Goal: Information Seeking & Learning: Check status

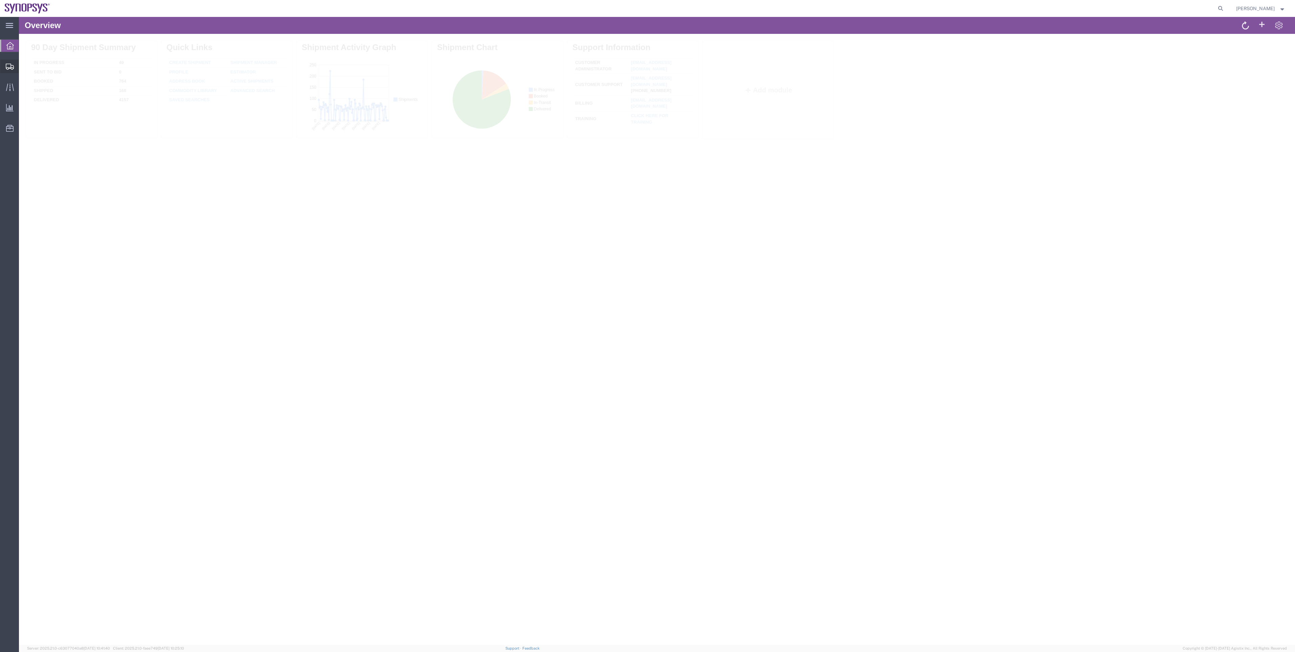
click at [0, 0] on span "Shipment Manager" at bounding box center [0, 0] width 0 height 0
click at [59, 45] on span "Active" at bounding box center [52, 44] width 14 height 5
click at [61, 79] on span "All" at bounding box center [66, 80] width 79 height 10
click at [104, 44] on svg-icon at bounding box center [102, 45] width 10 height 10
click at [240, 47] on button "Filters" at bounding box center [225, 45] width 32 height 11
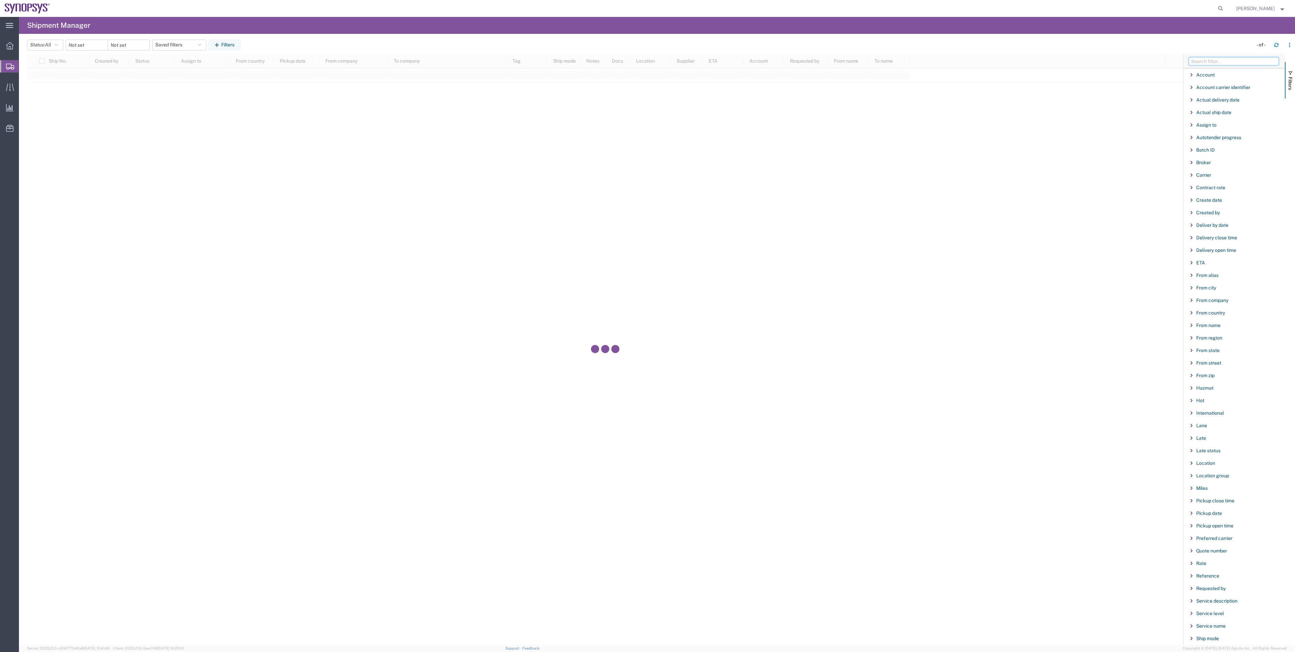
click at [1245, 64] on input "Filter Columns Input" at bounding box center [1234, 61] width 90 height 8
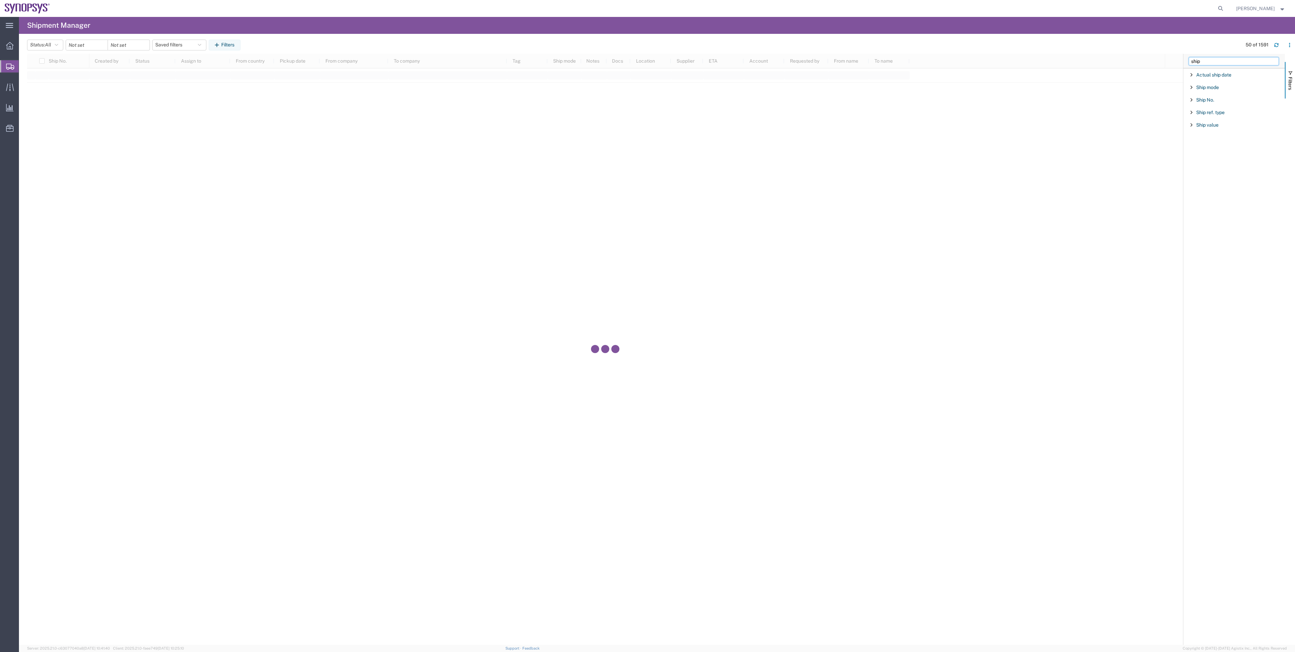
type input "ship"
click at [1203, 104] on div "Ship No." at bounding box center [1235, 100] width 102 height 12
type input "52108034"
click at [91, 46] on input "date" at bounding box center [87, 45] width 42 height 10
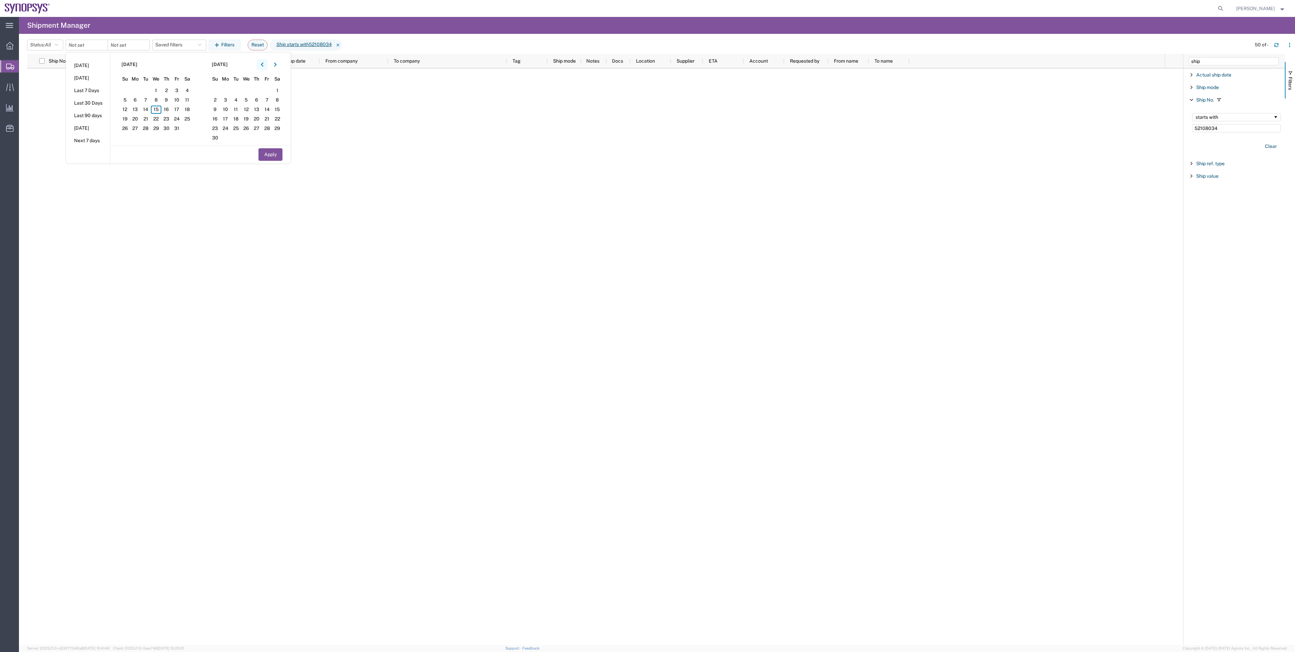
click at [263, 64] on icon "button" at bounding box center [262, 64] width 3 height 5
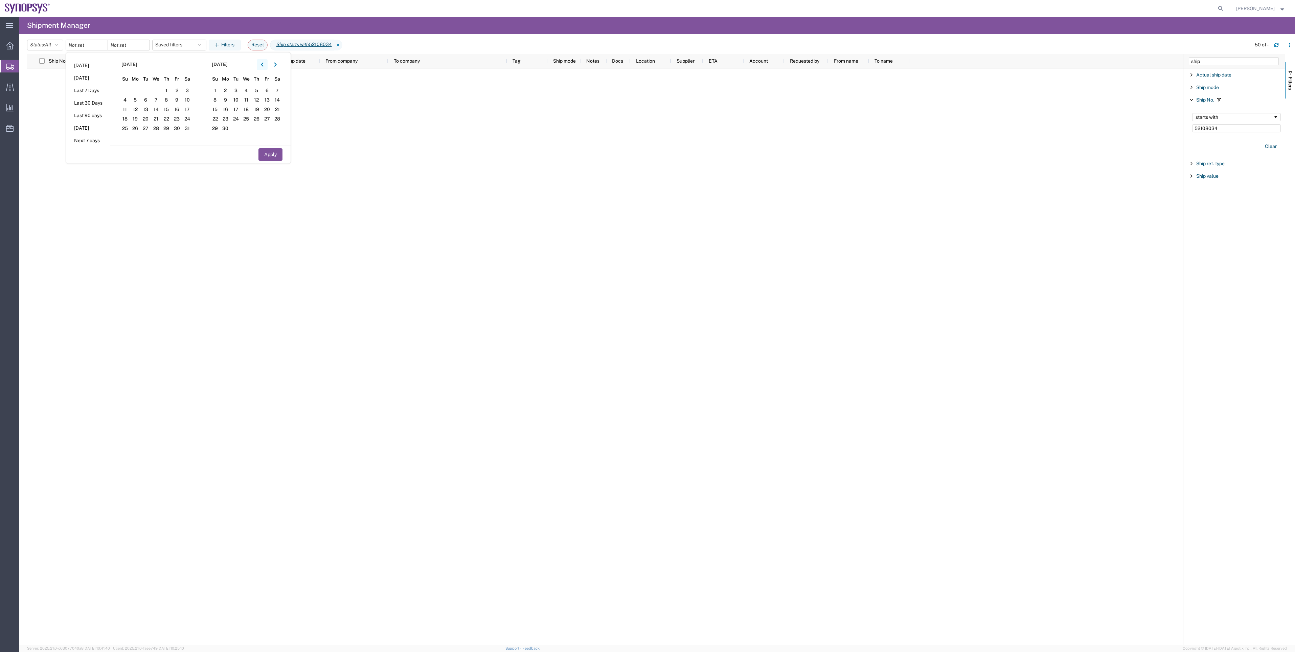
click at [263, 64] on icon "button" at bounding box center [262, 64] width 3 height 5
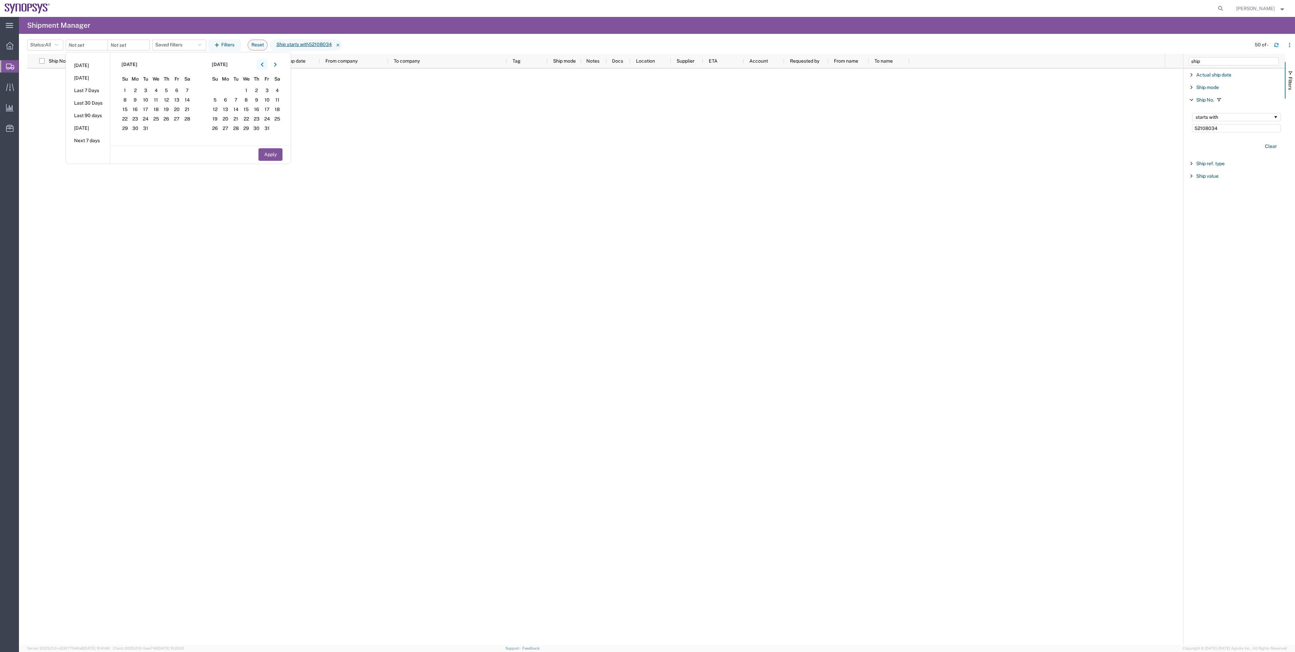
click at [263, 64] on icon "button" at bounding box center [262, 64] width 3 height 5
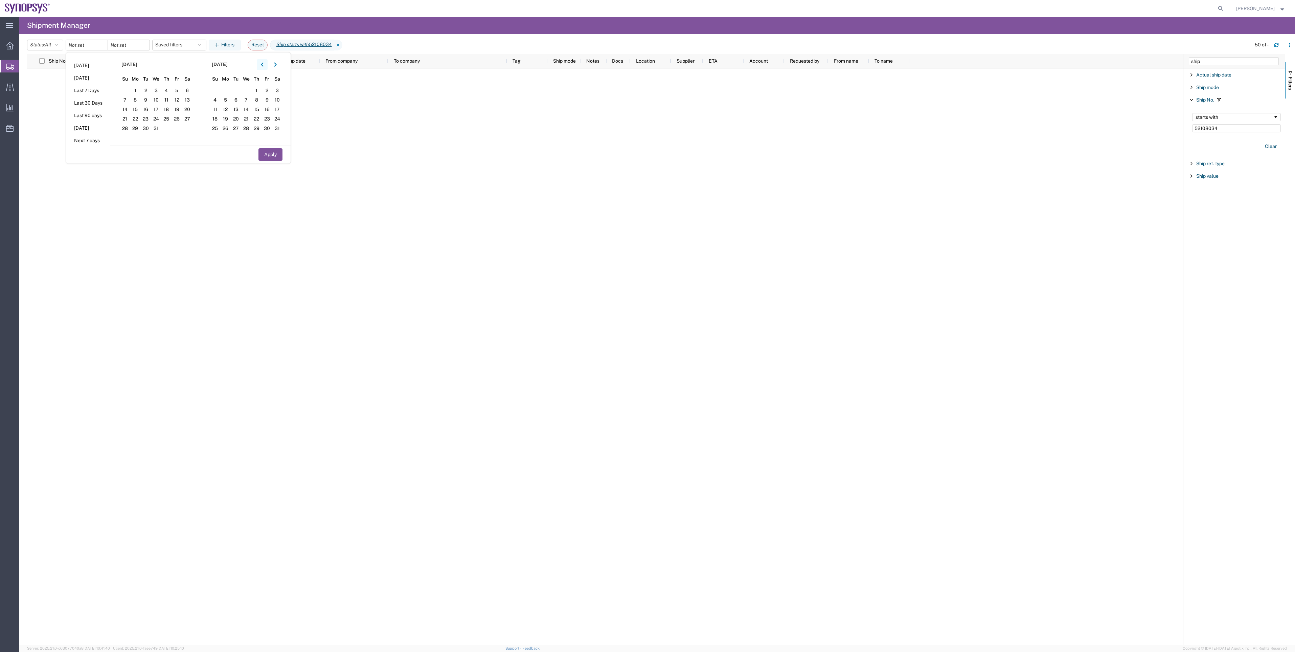
click at [263, 64] on icon "button" at bounding box center [262, 64] width 3 height 5
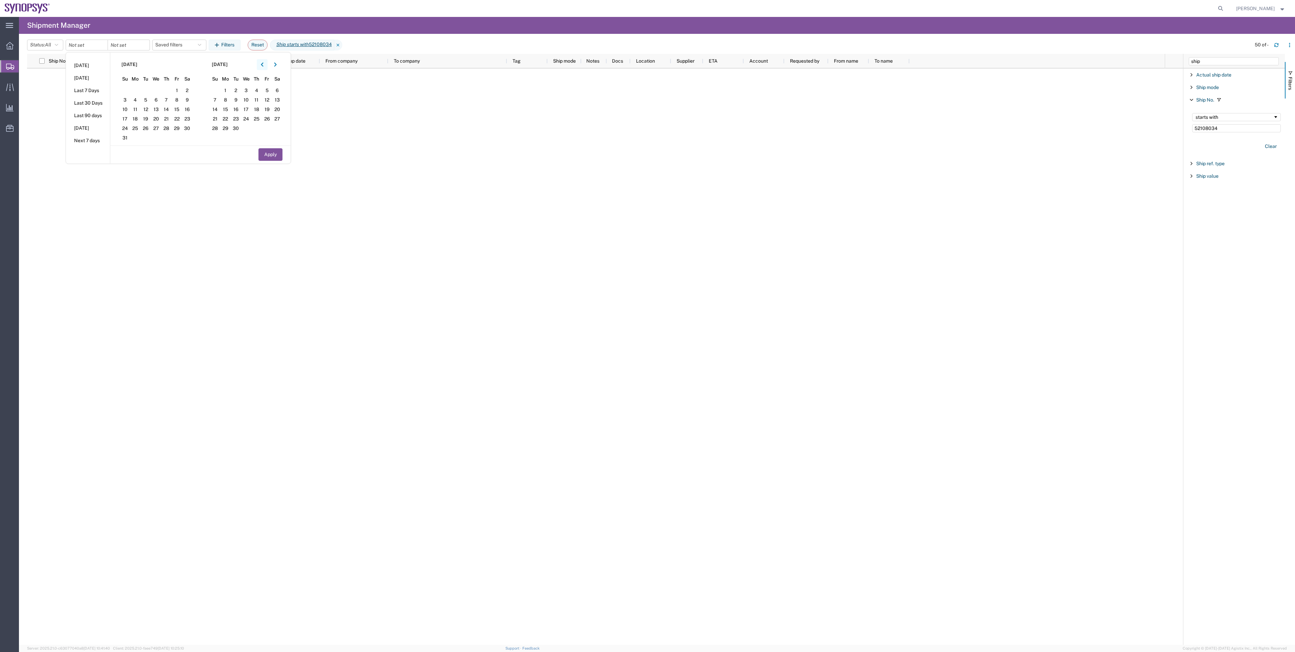
click at [263, 64] on icon "button" at bounding box center [262, 64] width 3 height 5
click at [160, 90] on span "1" at bounding box center [156, 91] width 10 height 8
click at [262, 154] on button "Apply" at bounding box center [271, 154] width 24 height 13
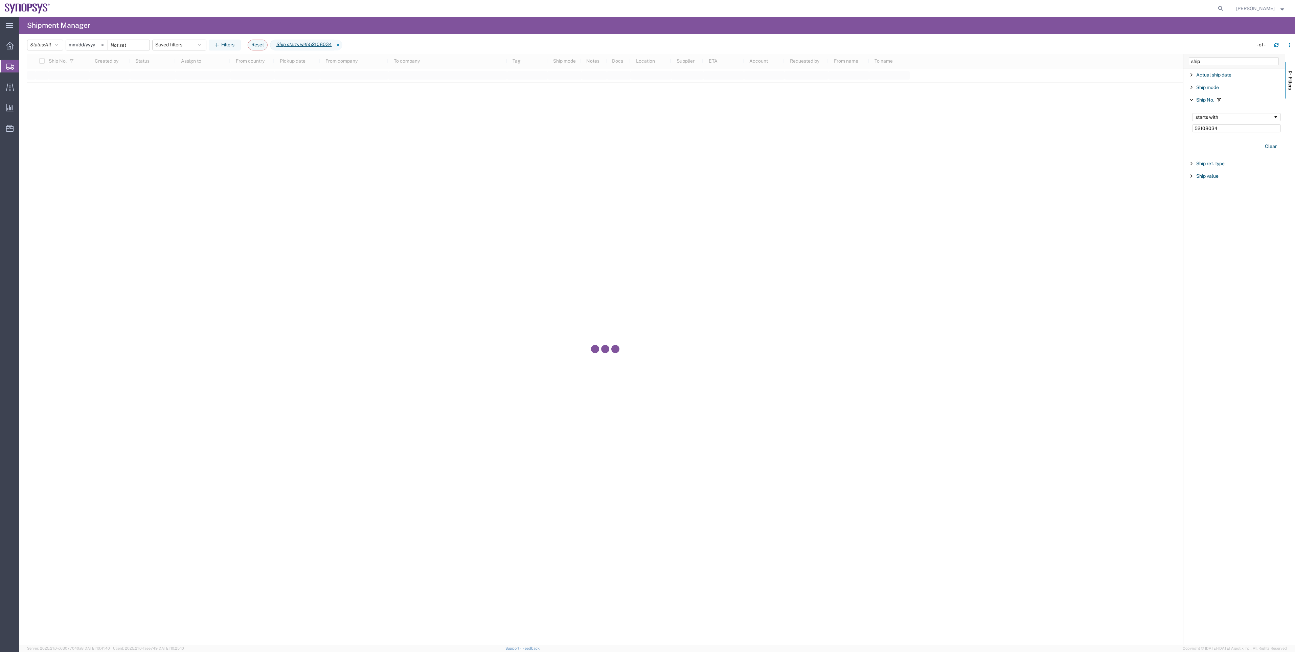
click at [93, 46] on input "2023-11-01" at bounding box center [87, 45] width 42 height 10
click at [263, 61] on button "button" at bounding box center [262, 64] width 11 height 11
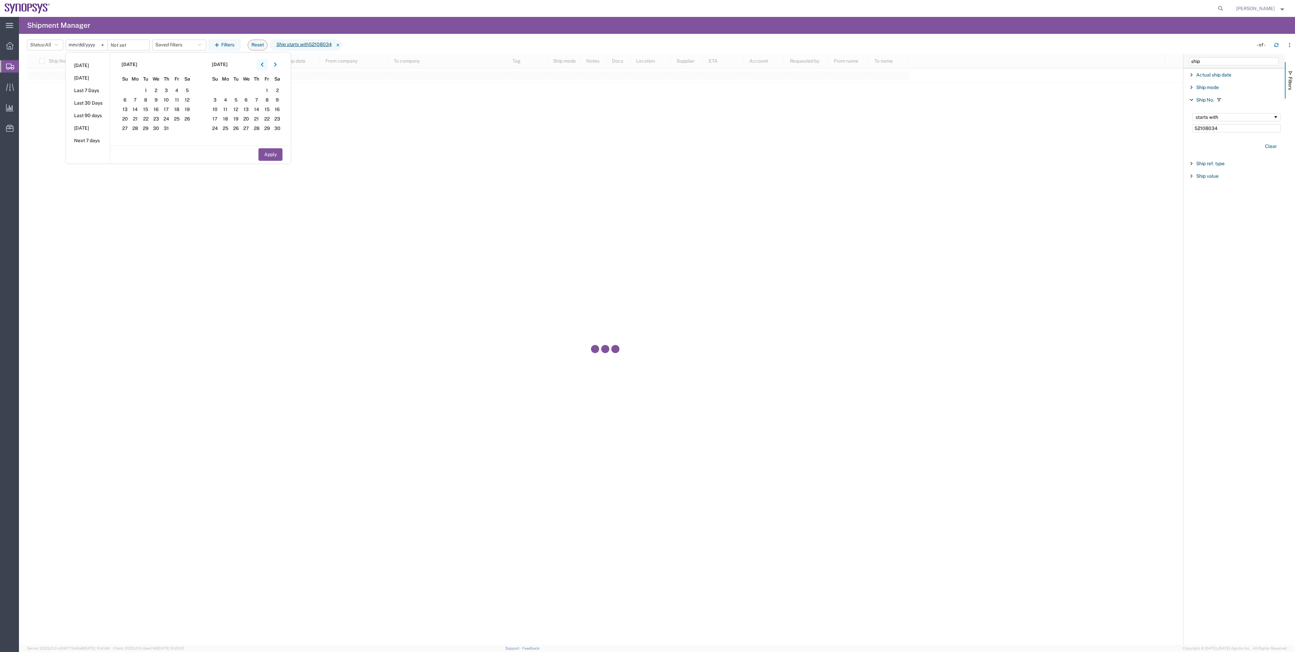
click at [263, 61] on button "button" at bounding box center [262, 64] width 11 height 11
click at [231, 92] on span "1" at bounding box center [225, 91] width 10 height 8
click at [271, 156] on button "Apply" at bounding box center [271, 154] width 24 height 13
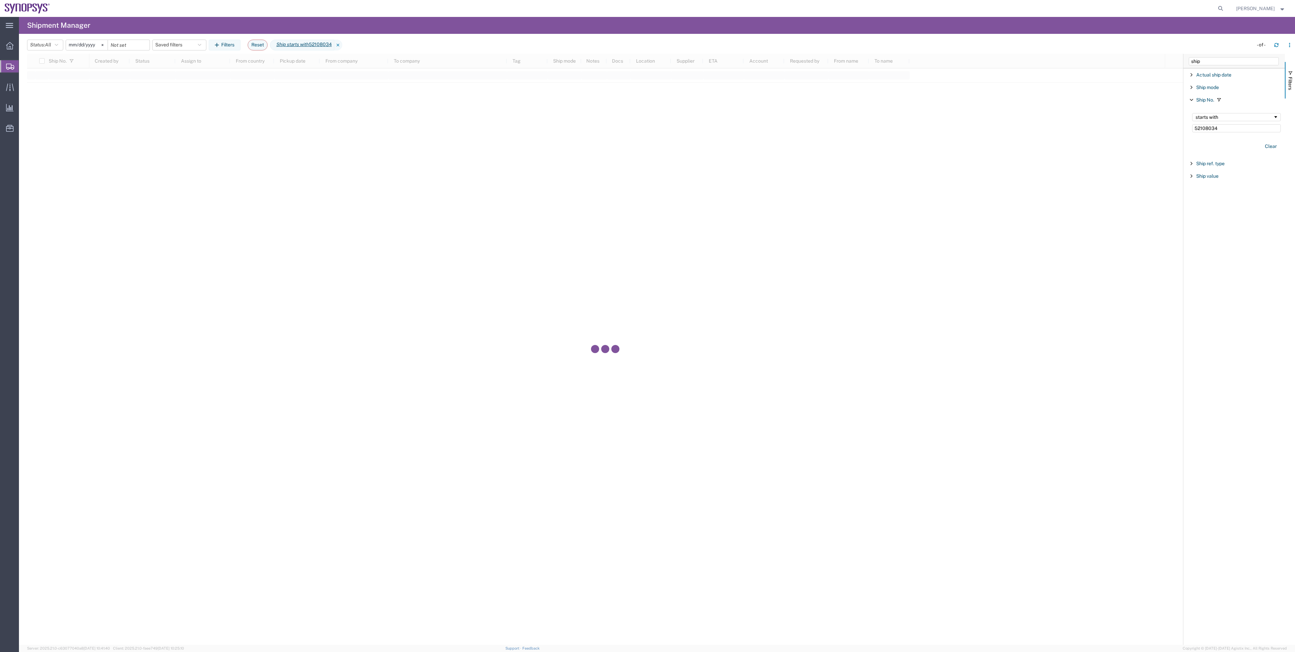
click at [86, 50] on div "2023-05-01" at bounding box center [87, 45] width 42 height 11
click at [276, 65] on icon "button" at bounding box center [275, 65] width 2 height 4
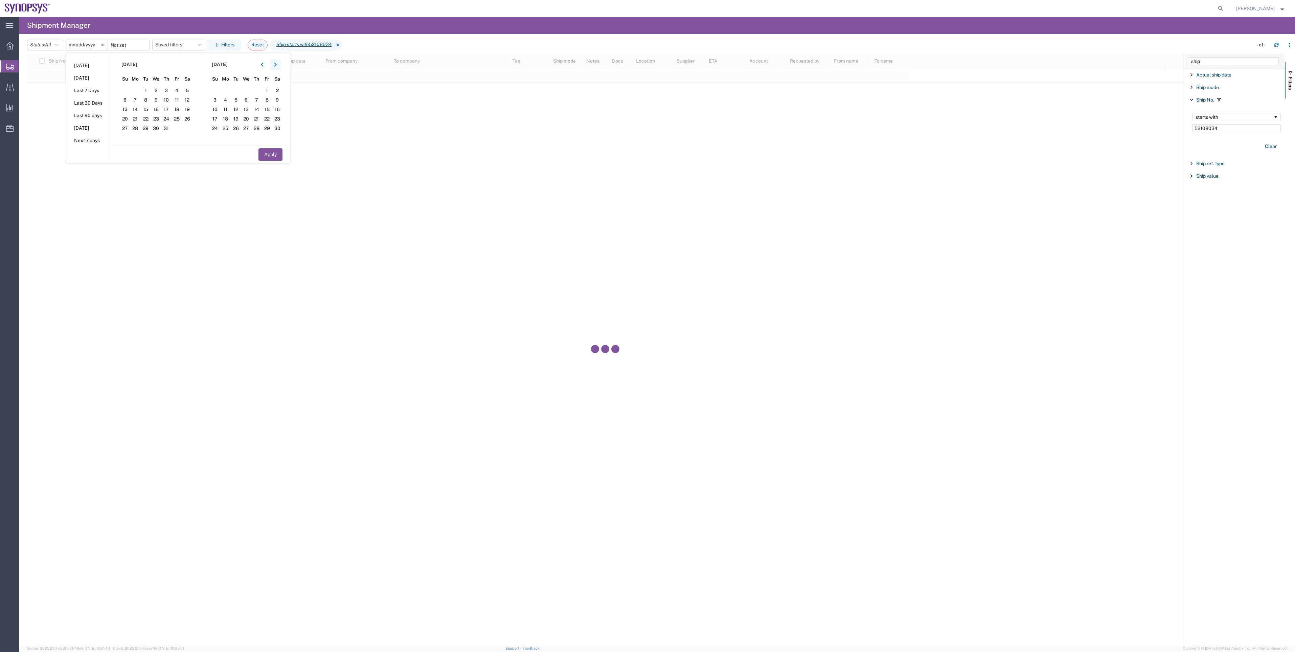
click at [276, 65] on icon "button" at bounding box center [275, 65] width 2 height 4
click at [229, 89] on span "1" at bounding box center [225, 91] width 10 height 8
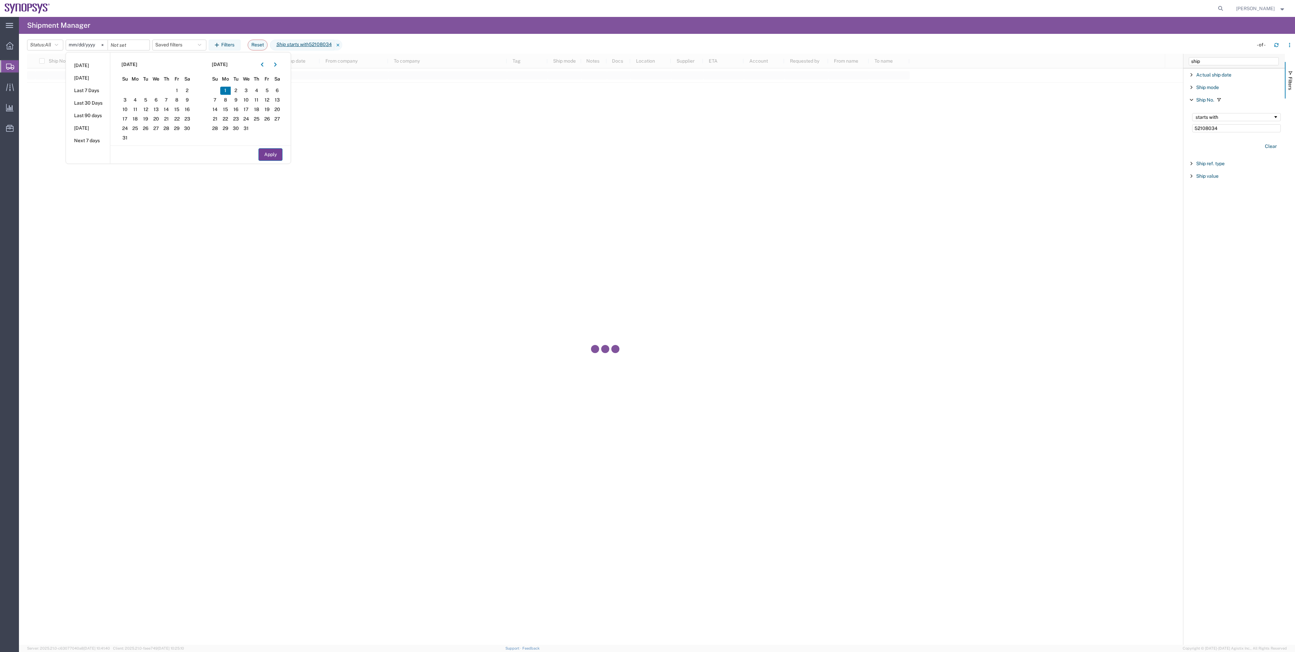
click at [274, 157] on button "Apply" at bounding box center [271, 154] width 24 height 13
type input "2024-01-01"
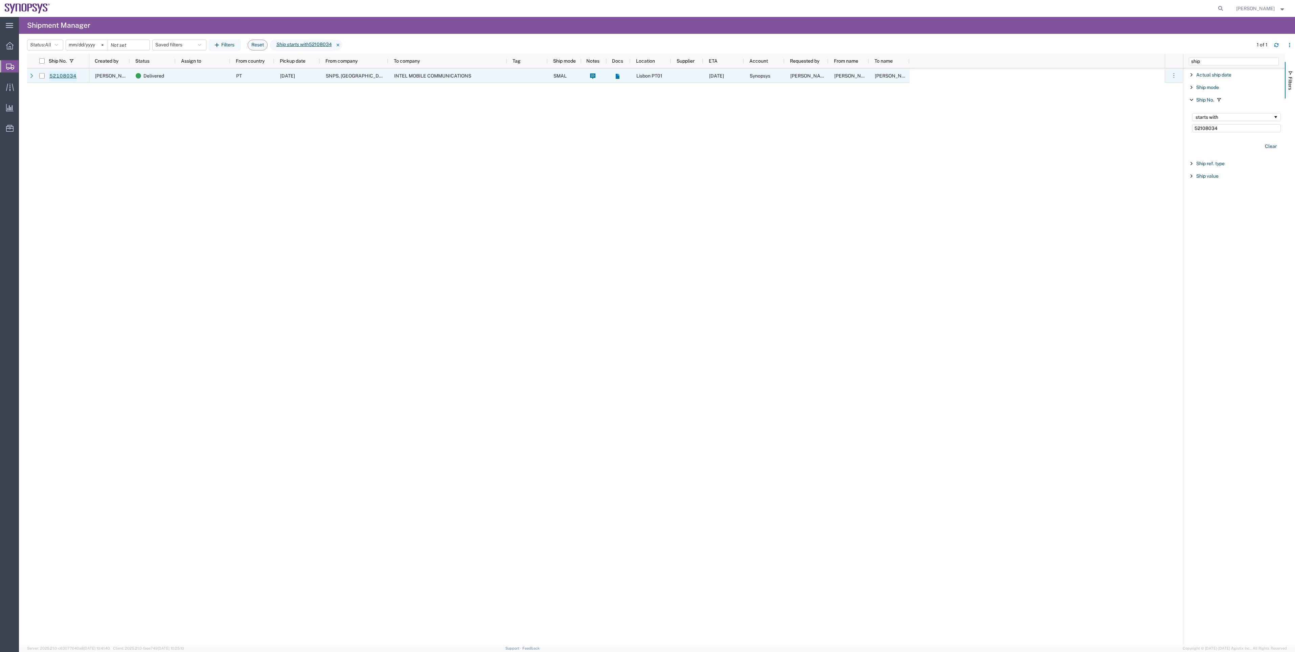
click at [64, 75] on link "52108034" at bounding box center [63, 76] width 28 height 11
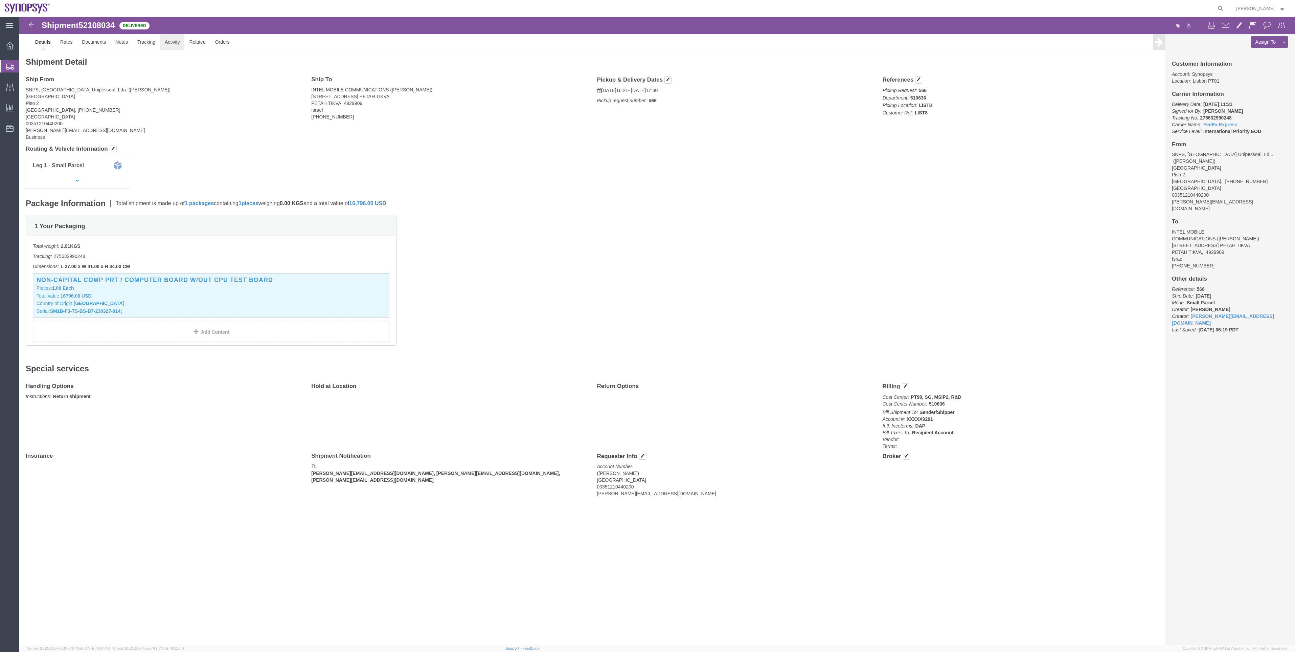
click link "Activity"
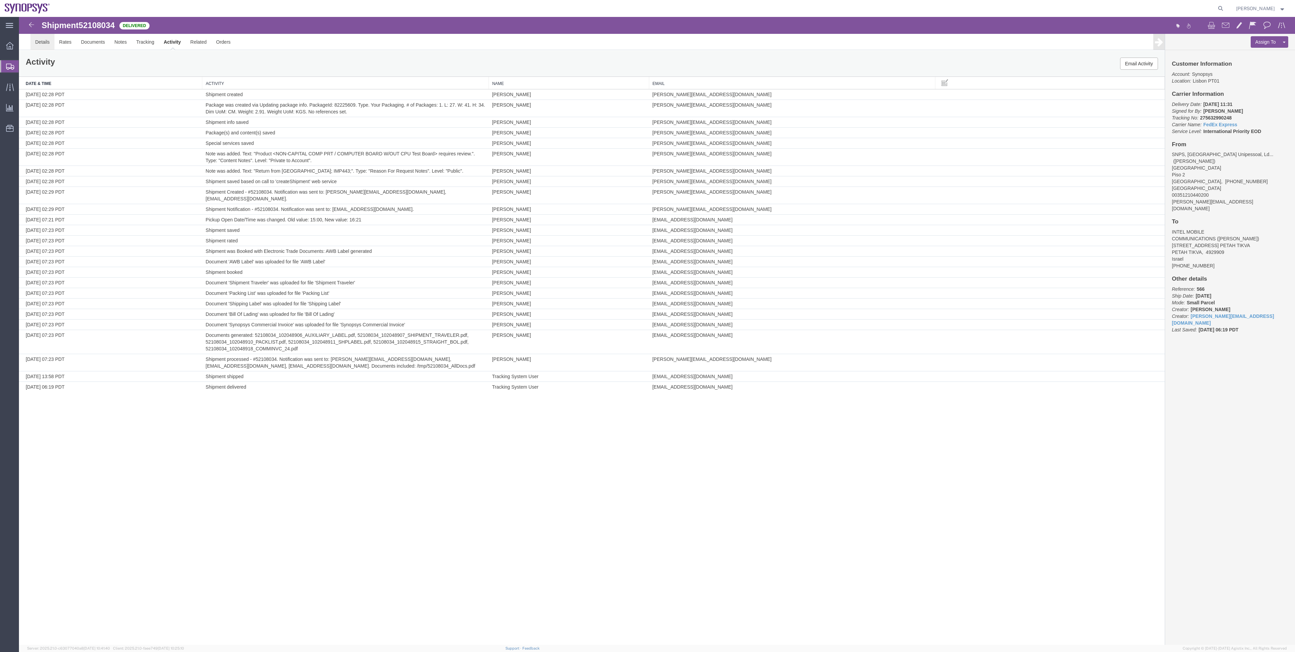
click at [44, 44] on link "Details" at bounding box center [42, 42] width 24 height 16
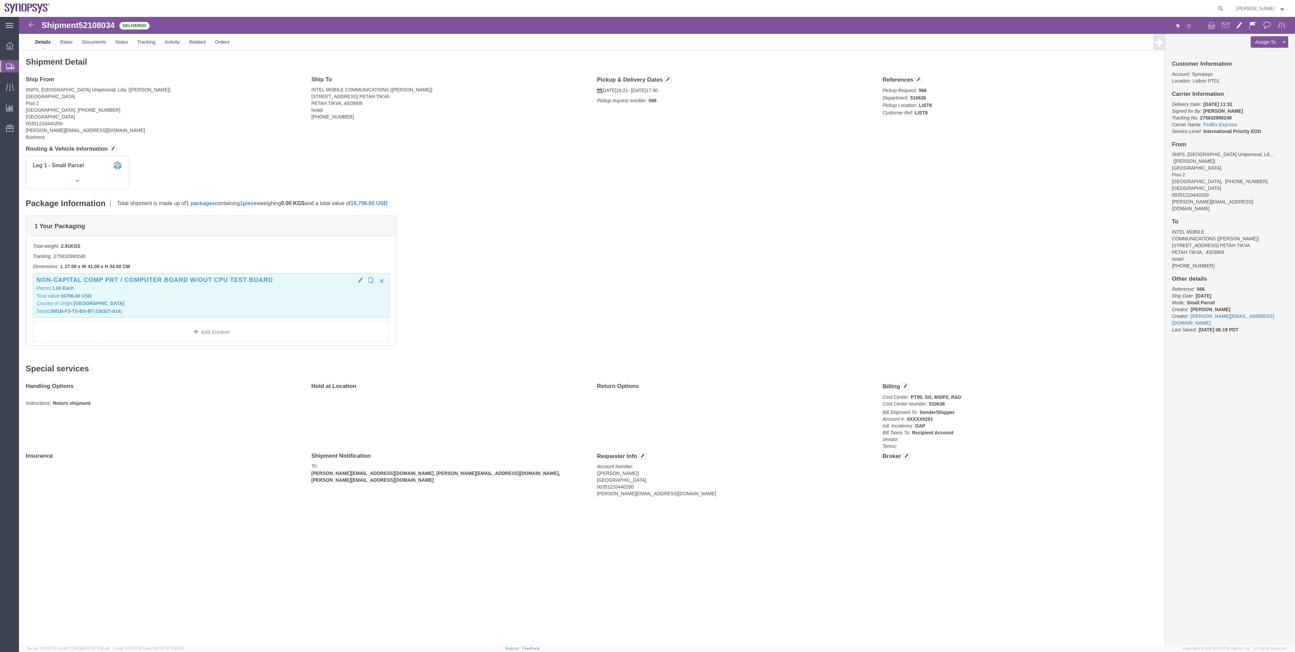
click p "Total value: 16796.00 USD"
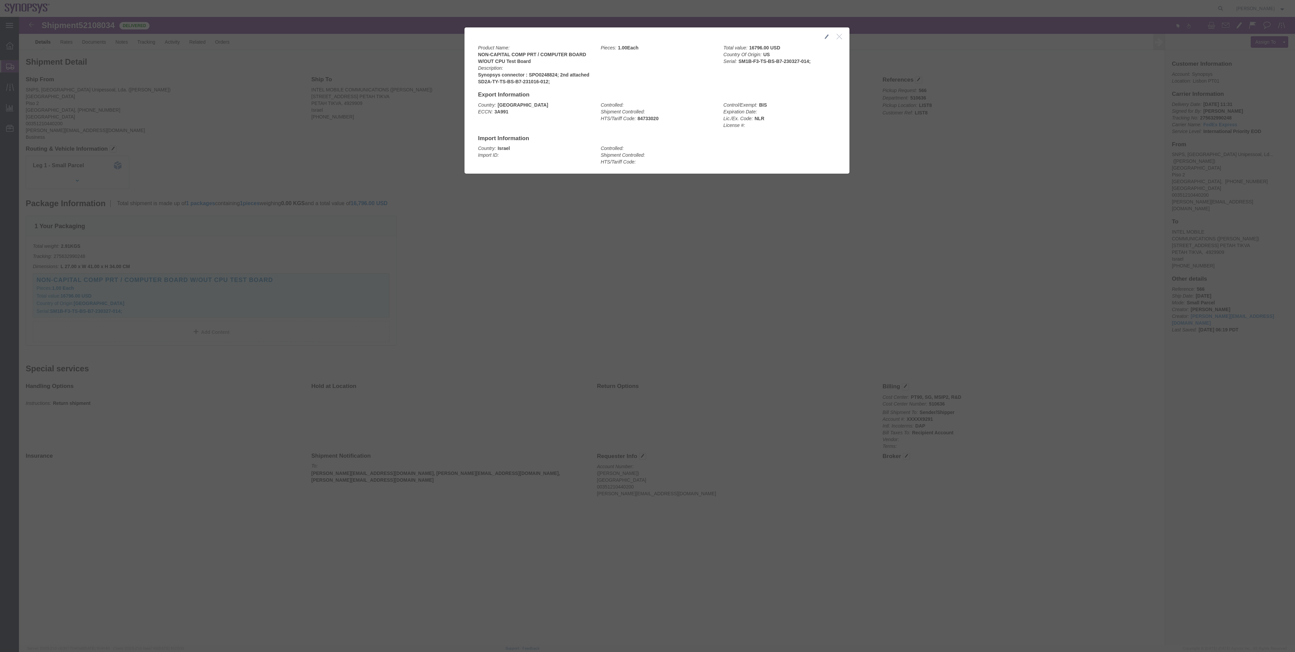
click icon "button"
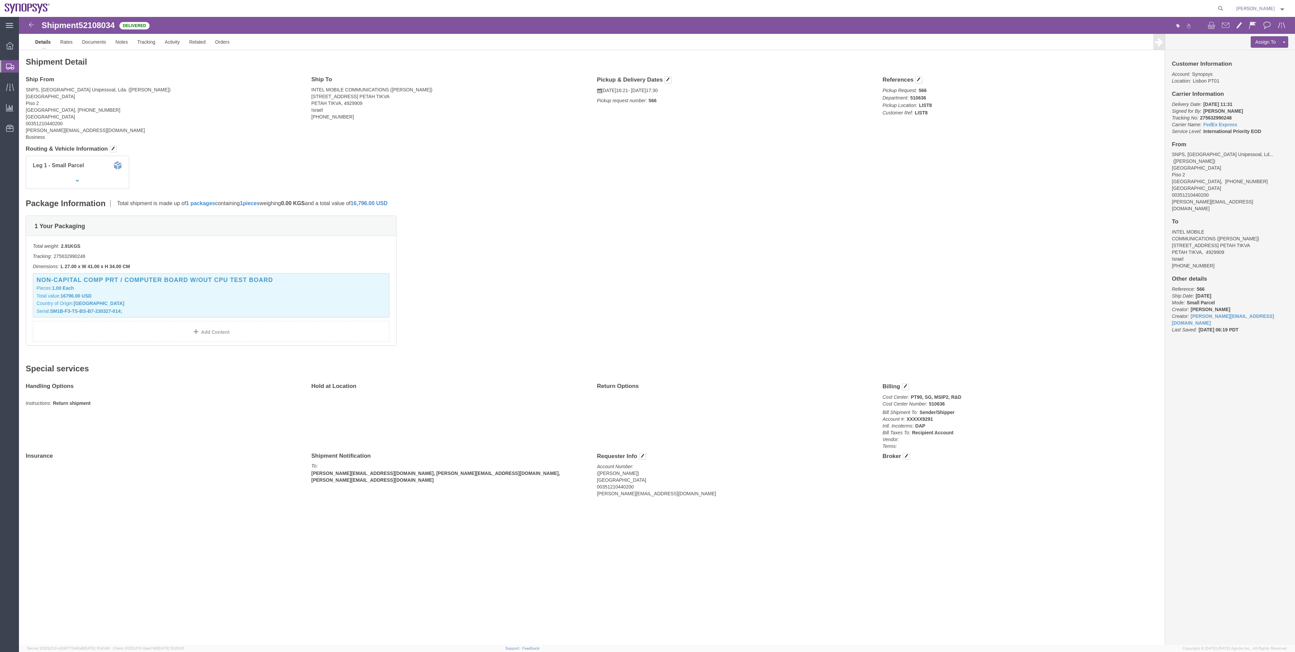
click span "52108034"
copy span "52108034"
click link "Activity"
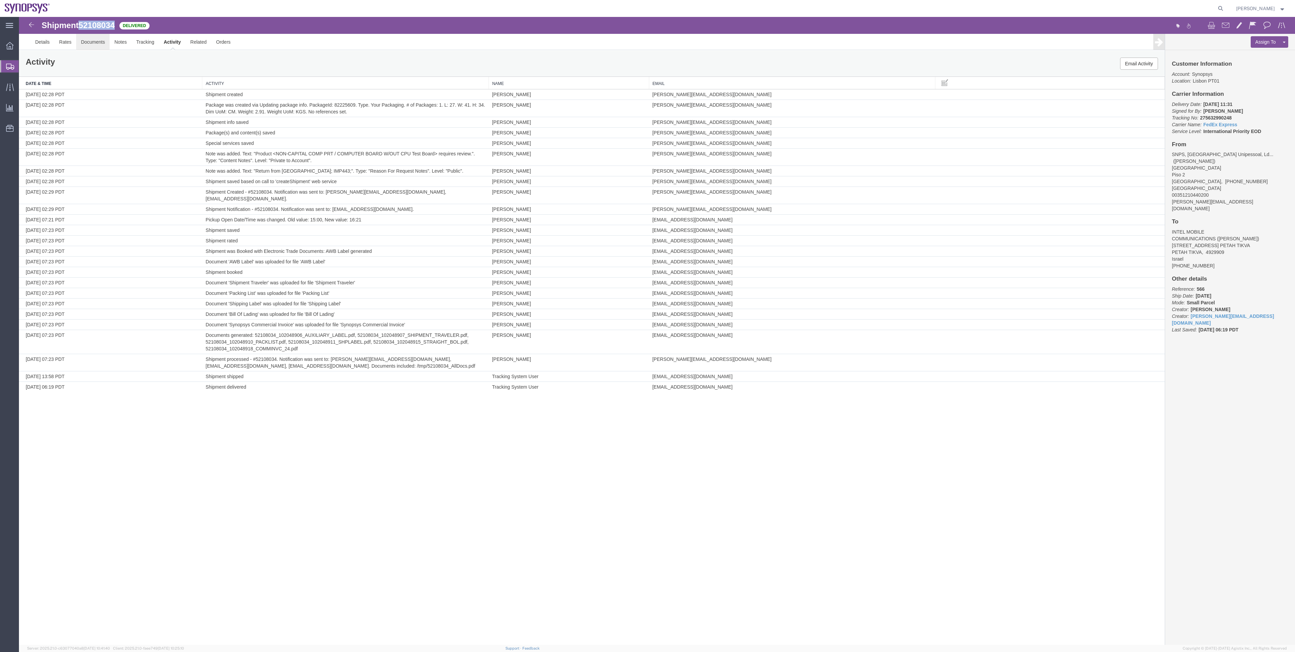
click at [92, 45] on link "Documents" at bounding box center [93, 42] width 34 height 16
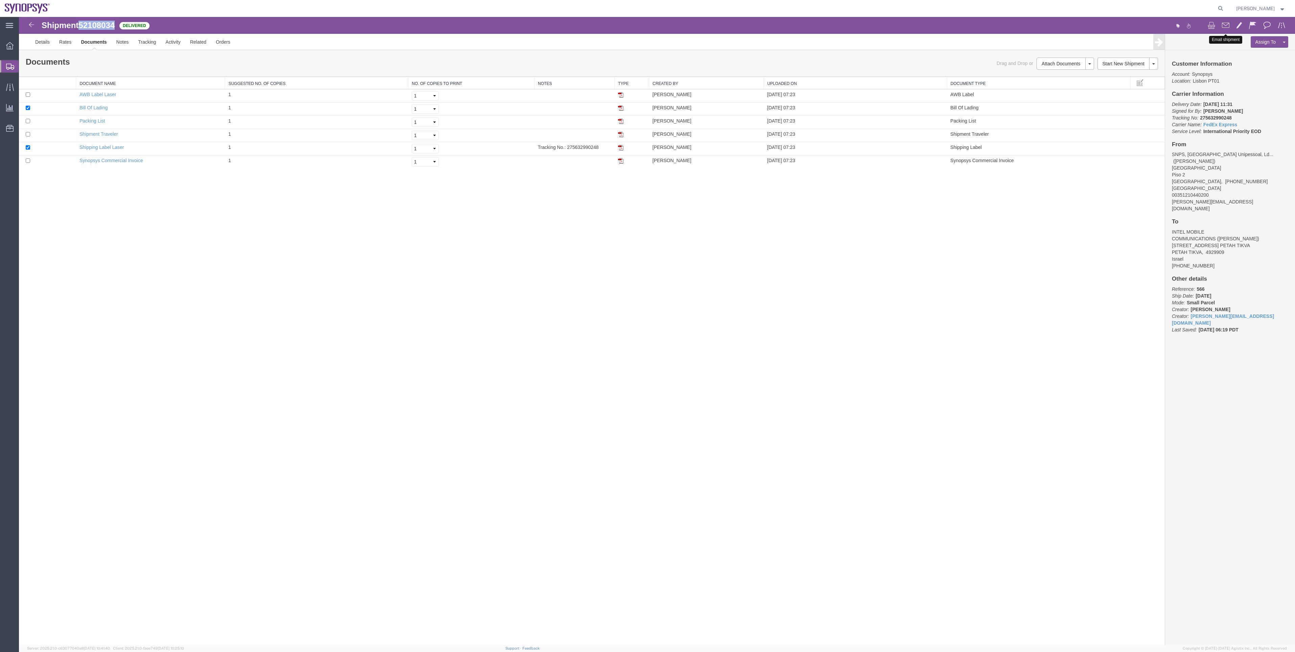
click at [1227, 29] on button at bounding box center [1226, 26] width 14 height 14
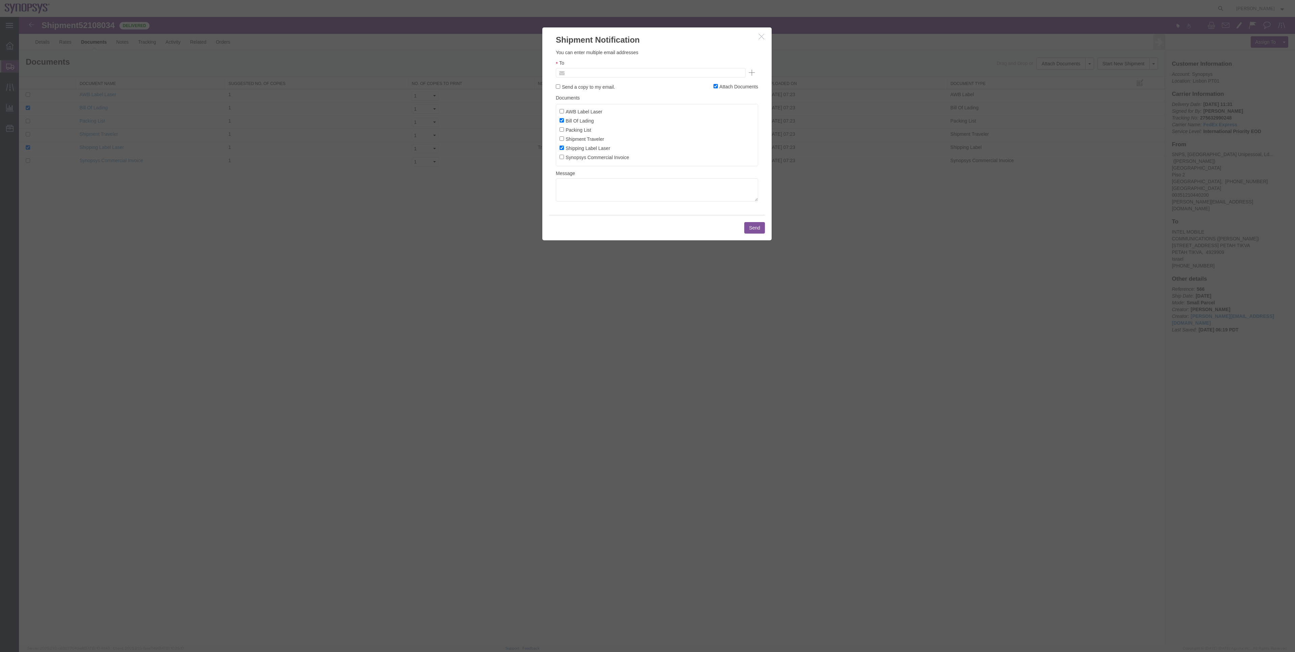
click at [592, 69] on input "text" at bounding box center [604, 72] width 79 height 9
type input "rvarela@syn"
type input "marilia@synopsys.com"
drag, startPoint x: 569, startPoint y: 152, endPoint x: 560, endPoint y: 154, distance: 8.9
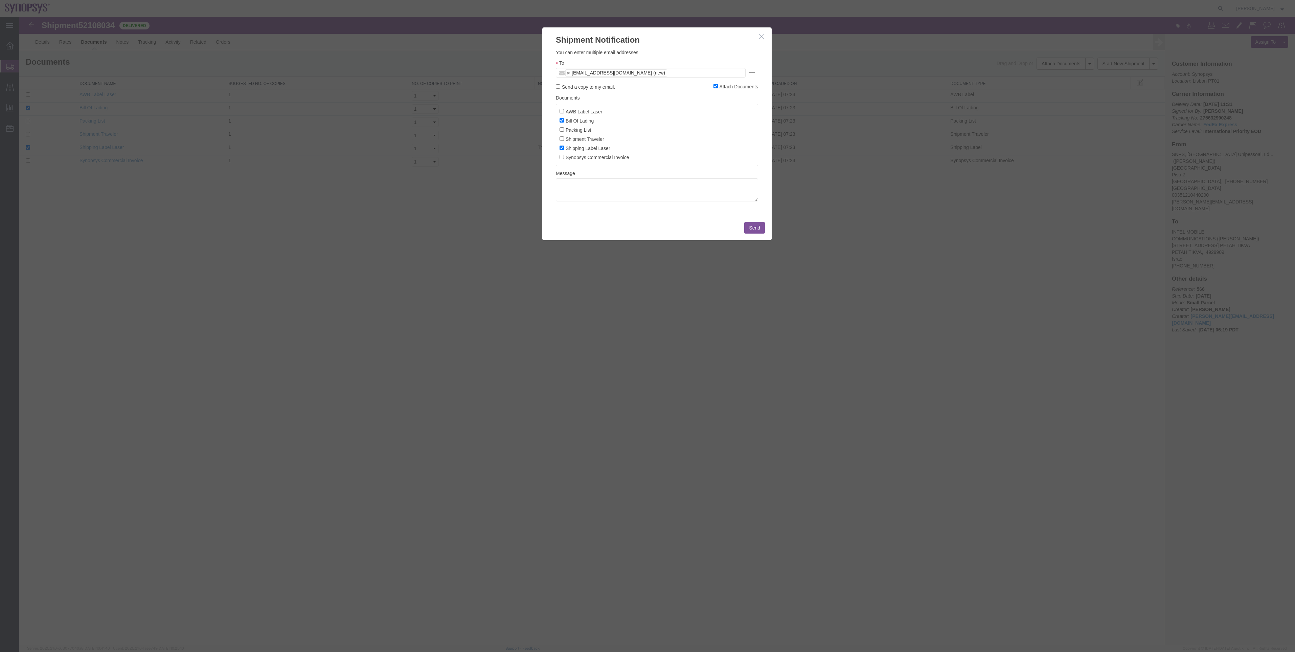
click at [565, 152] on label "Shipping Label Laser" at bounding box center [585, 147] width 51 height 7
click at [562, 148] on label "Shipping Label Laser" at bounding box center [585, 147] width 51 height 7
click at [562, 148] on input "Shipping Label Laser" at bounding box center [562, 148] width 4 height 4
checkbox input "false"
click at [561, 122] on input "Bill Of Lading" at bounding box center [562, 120] width 4 height 4
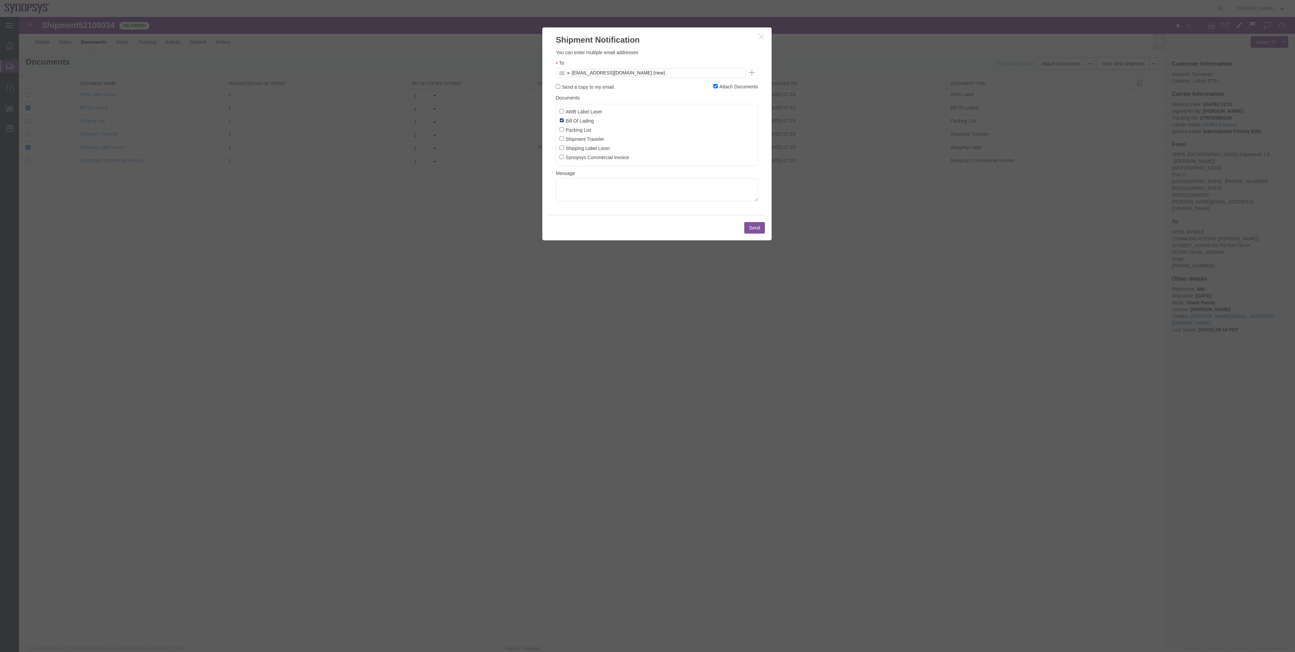
checkbox input "false"
click at [560, 159] on input "Synopsys Commercial Invoice" at bounding box center [562, 157] width 4 height 4
checkbox input "true"
click at [561, 132] on input "Packing List" at bounding box center [562, 129] width 4 height 4
checkbox input "true"
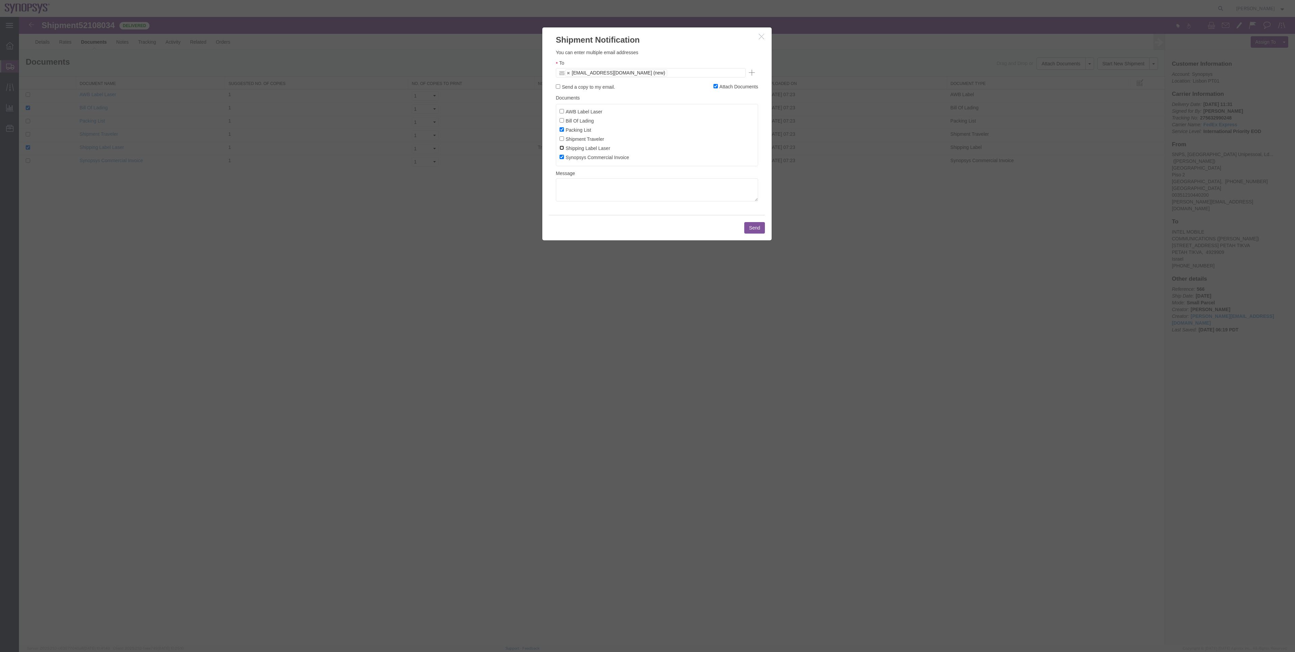
click at [563, 150] on input "Shipping Label Laser" at bounding box center [562, 148] width 4 height 4
checkbox input "true"
click at [607, 89] on label "Send a copy to my email." at bounding box center [585, 86] width 59 height 7
click at [560, 89] on input "Send a copy to my email." at bounding box center [558, 86] width 4 height 4
checkbox input "true"
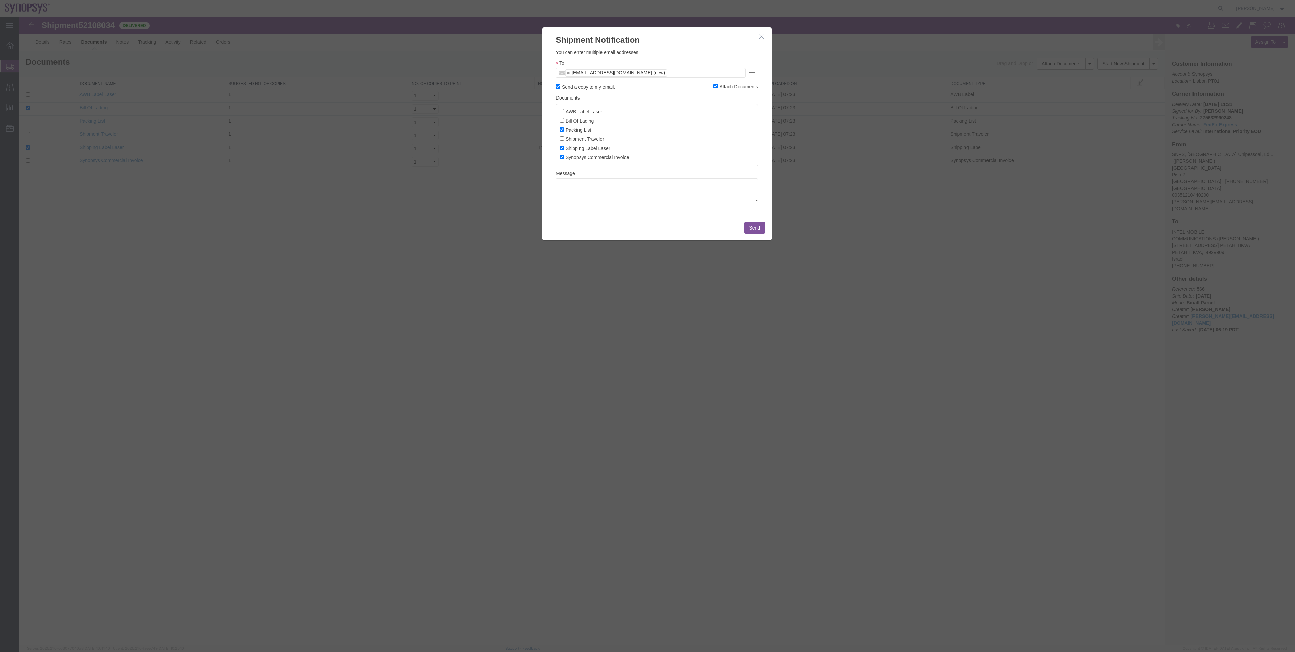
click at [752, 232] on button "Send" at bounding box center [754, 228] width 21 height 12
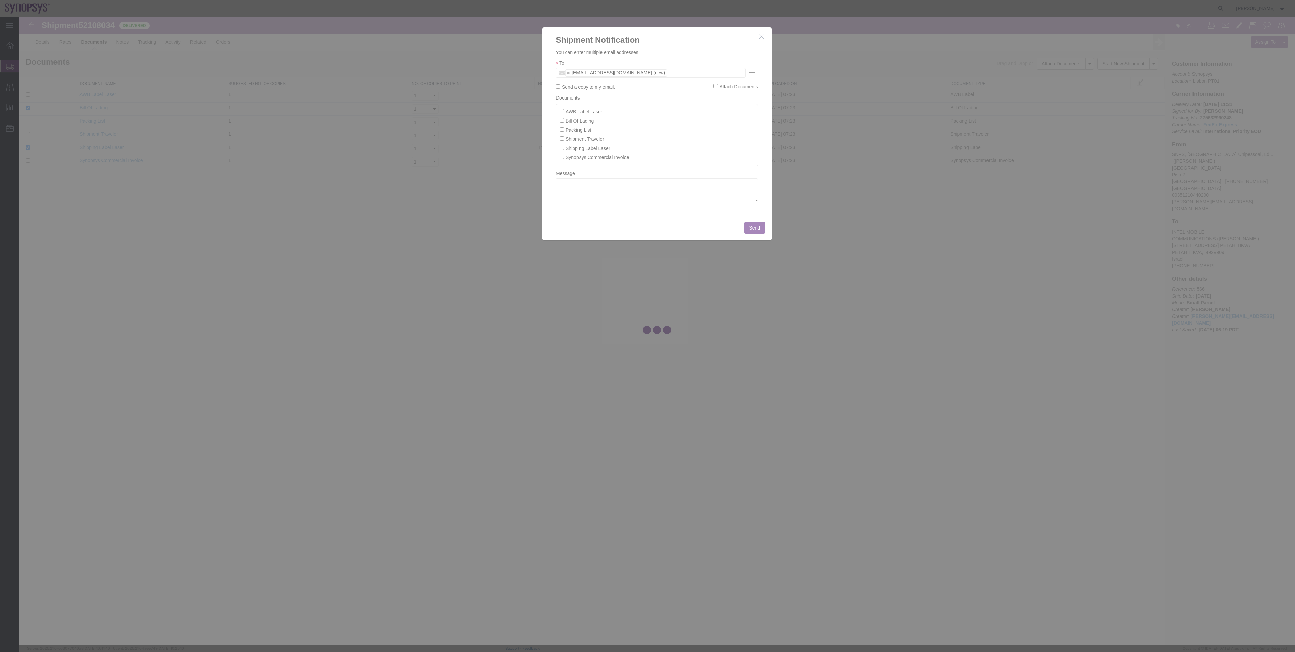
checkbox input "false"
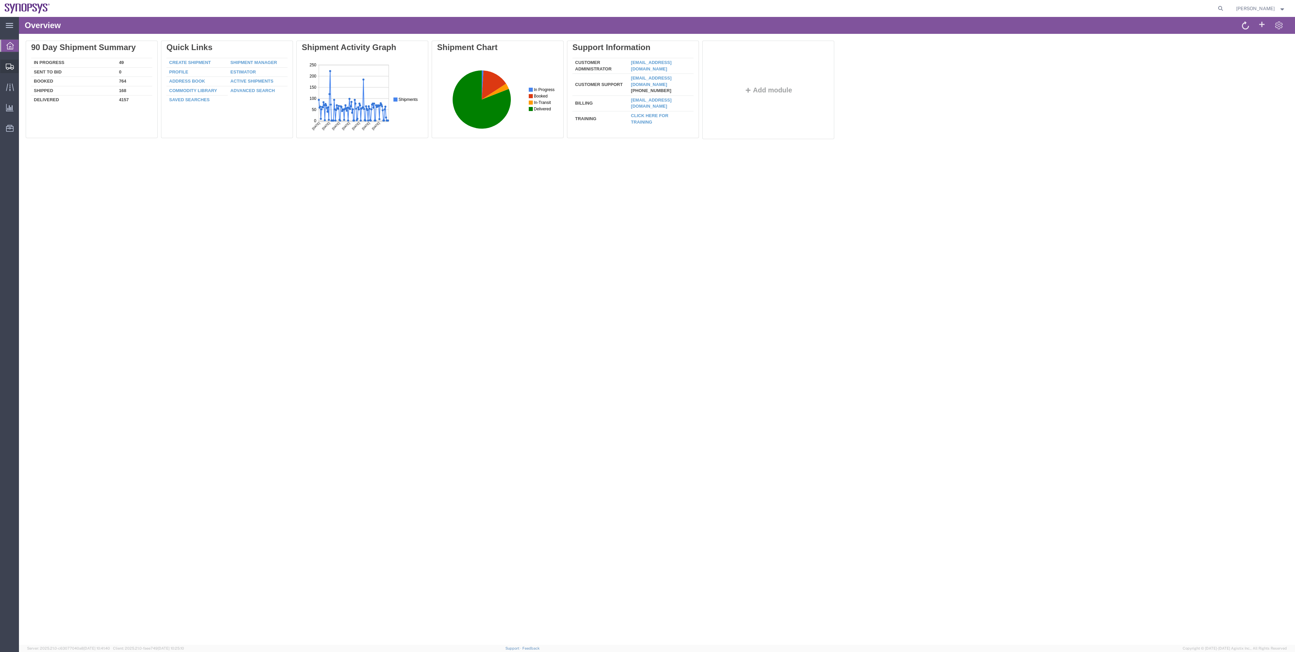
drag, startPoint x: 37, startPoint y: 77, endPoint x: 45, endPoint y: 86, distance: 11.5
click at [0, 0] on span "Shipment Manager" at bounding box center [0, 0] width 0 height 0
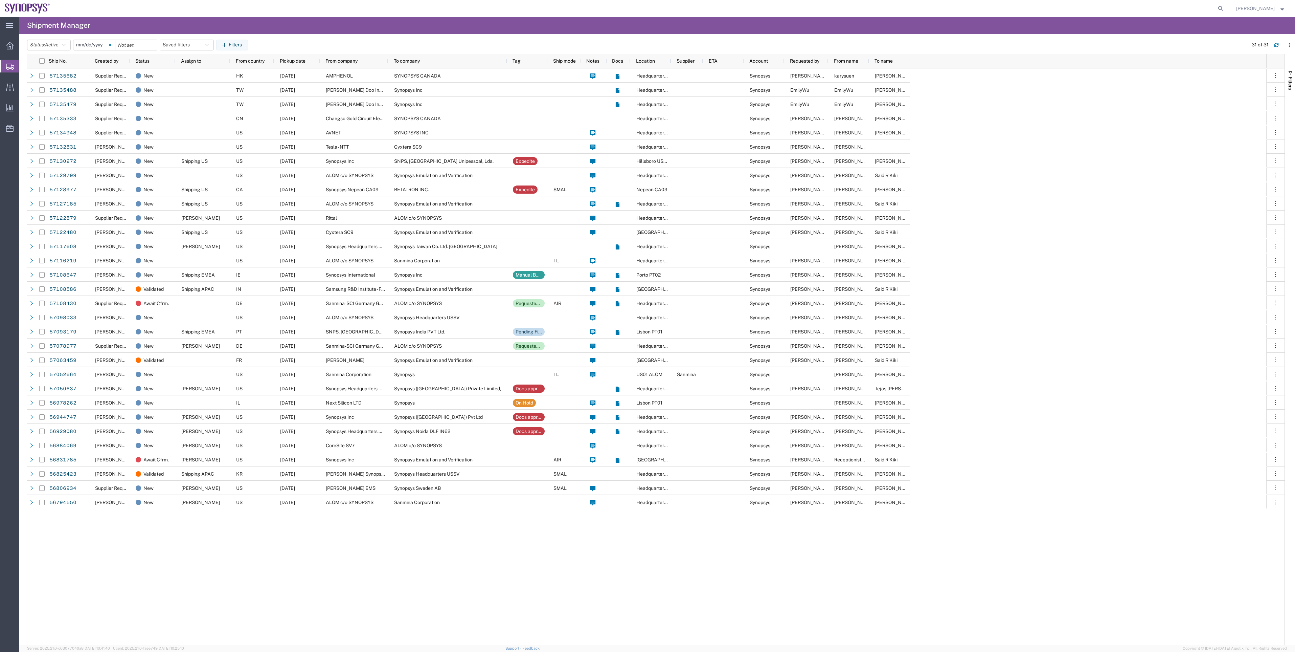
click at [112, 46] on svg-icon at bounding box center [110, 45] width 10 height 10
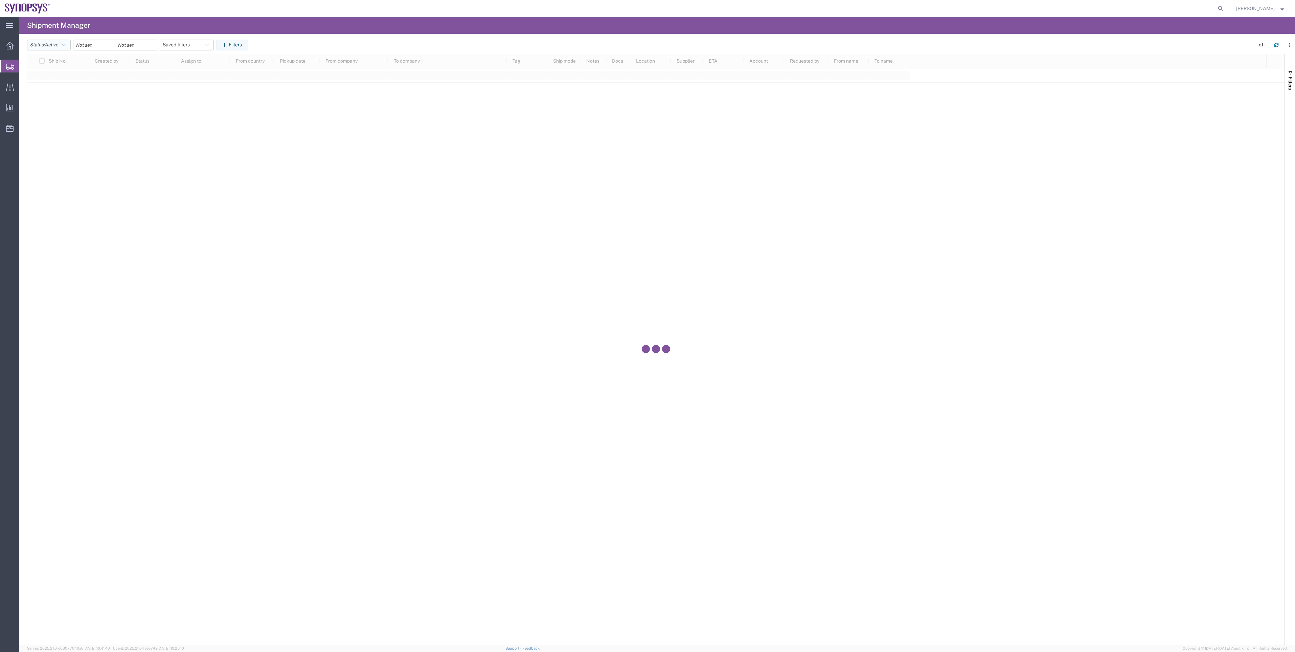
click at [57, 46] on span "Active" at bounding box center [52, 44] width 14 height 5
click at [61, 79] on span "All" at bounding box center [66, 80] width 79 height 10
click at [232, 48] on button "Filters" at bounding box center [225, 45] width 32 height 11
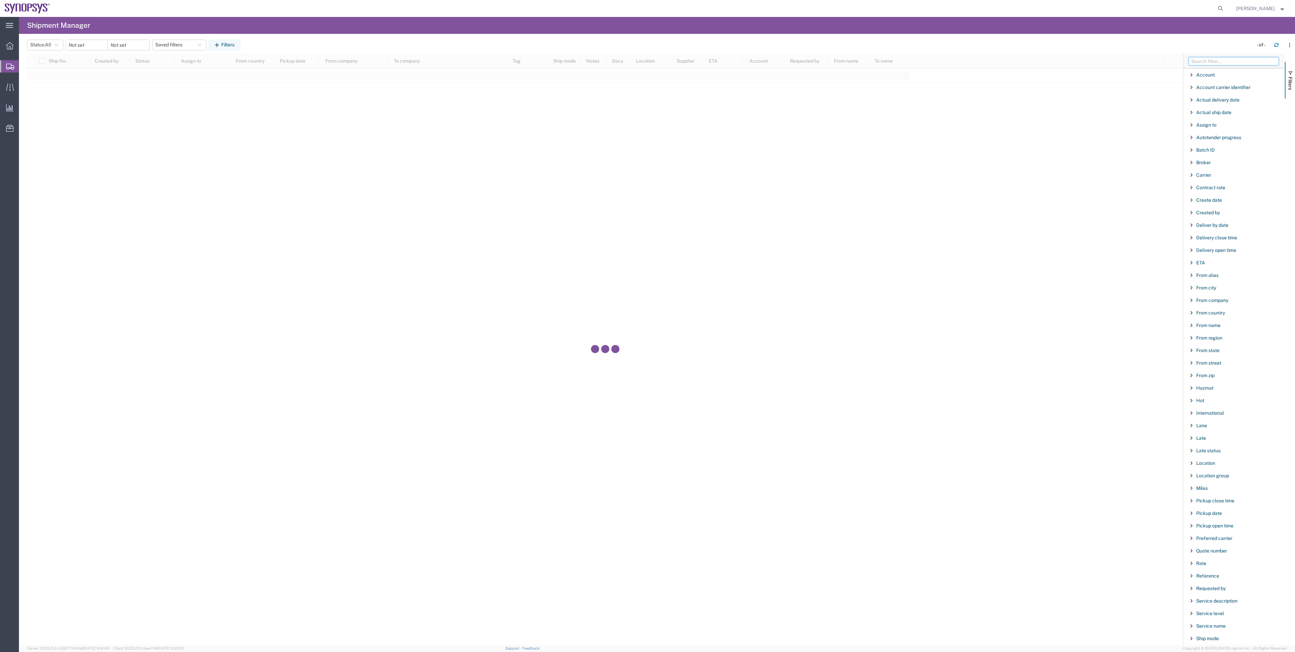
click at [1203, 60] on input "Filter Columns Input" at bounding box center [1234, 61] width 90 height 8
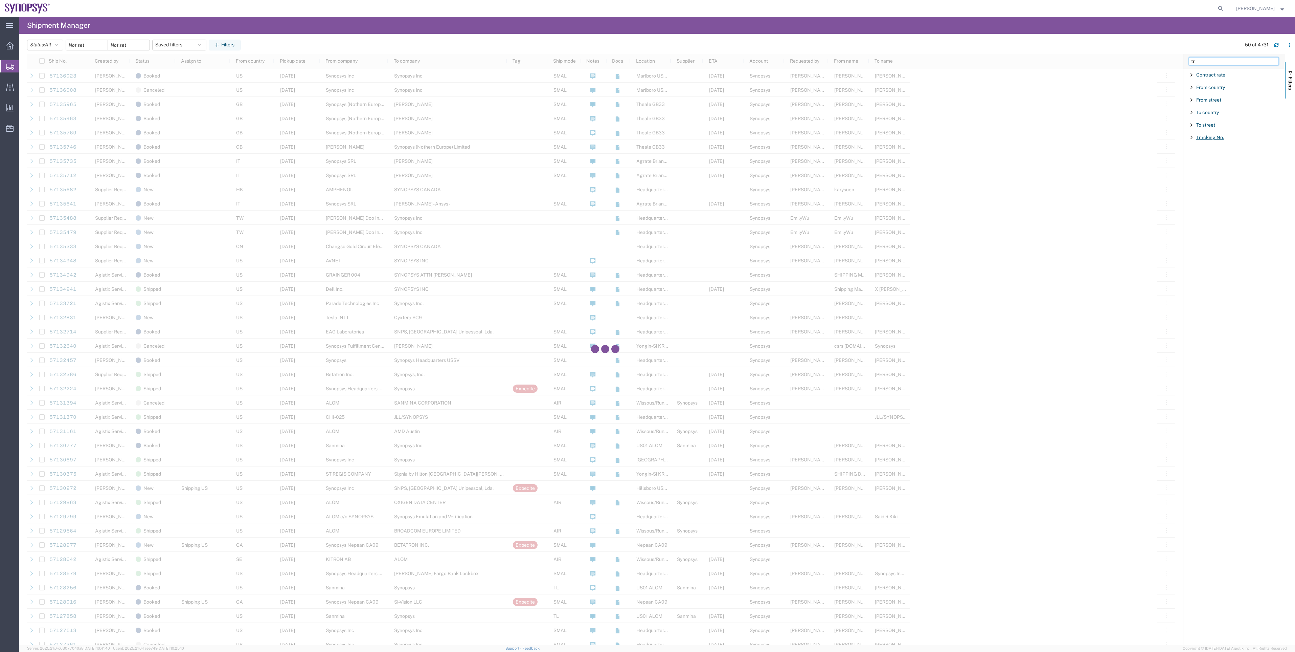
type input "tr"
click at [1207, 140] on span "Tracking No." at bounding box center [1211, 137] width 28 height 5
type input "275632990248"
click at [85, 44] on input "date" at bounding box center [87, 45] width 42 height 10
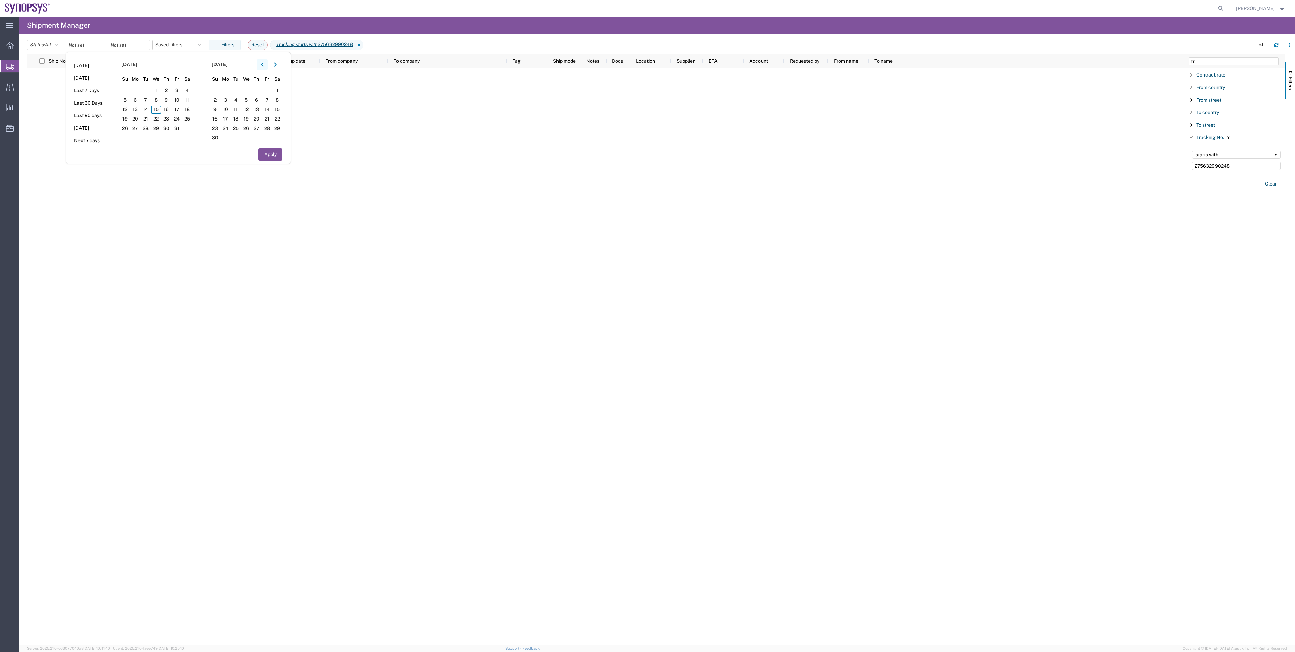
click at [264, 62] on button "button" at bounding box center [262, 64] width 11 height 11
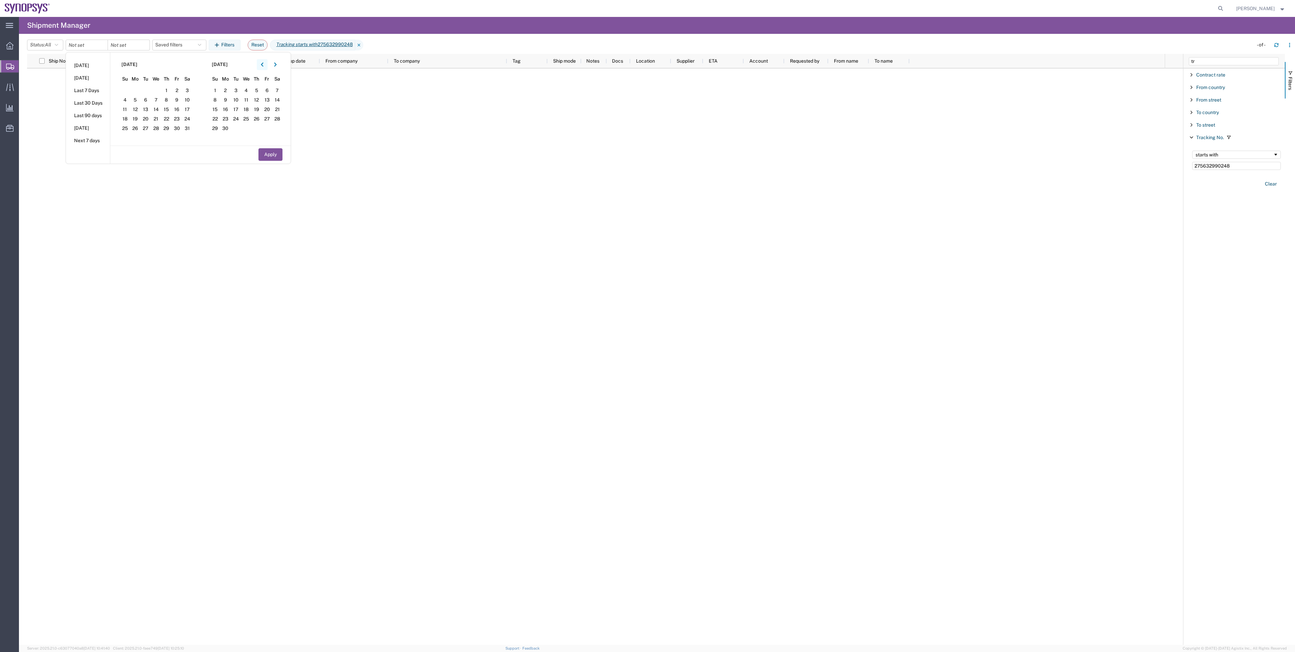
click at [264, 62] on button "button" at bounding box center [262, 64] width 11 height 11
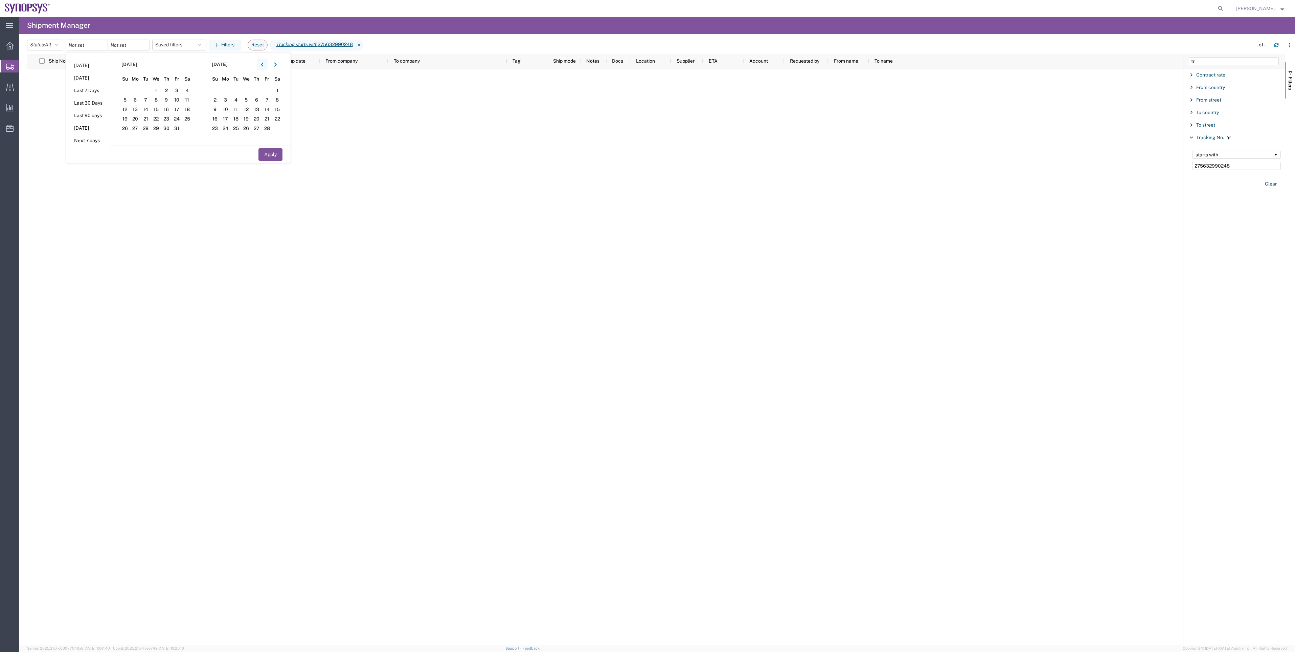
click at [264, 62] on button "button" at bounding box center [262, 64] width 11 height 11
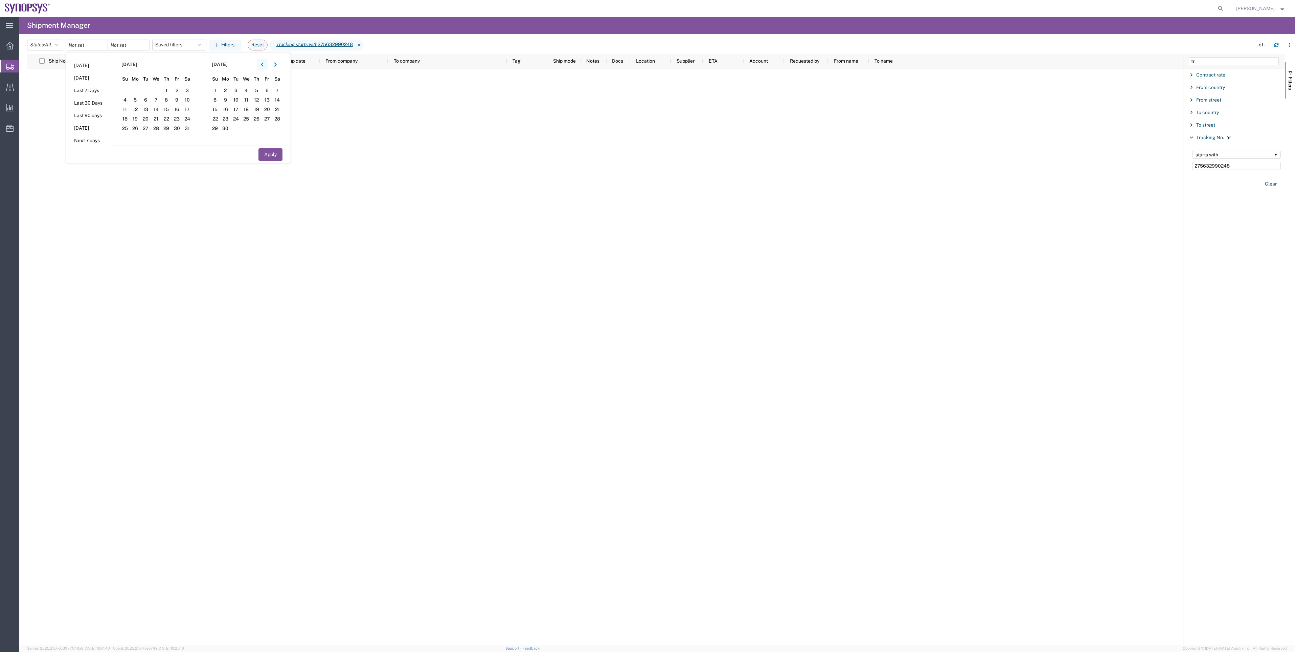
click at [264, 62] on button "button" at bounding box center [262, 64] width 11 height 11
click at [226, 88] on span "1" at bounding box center [225, 91] width 10 height 8
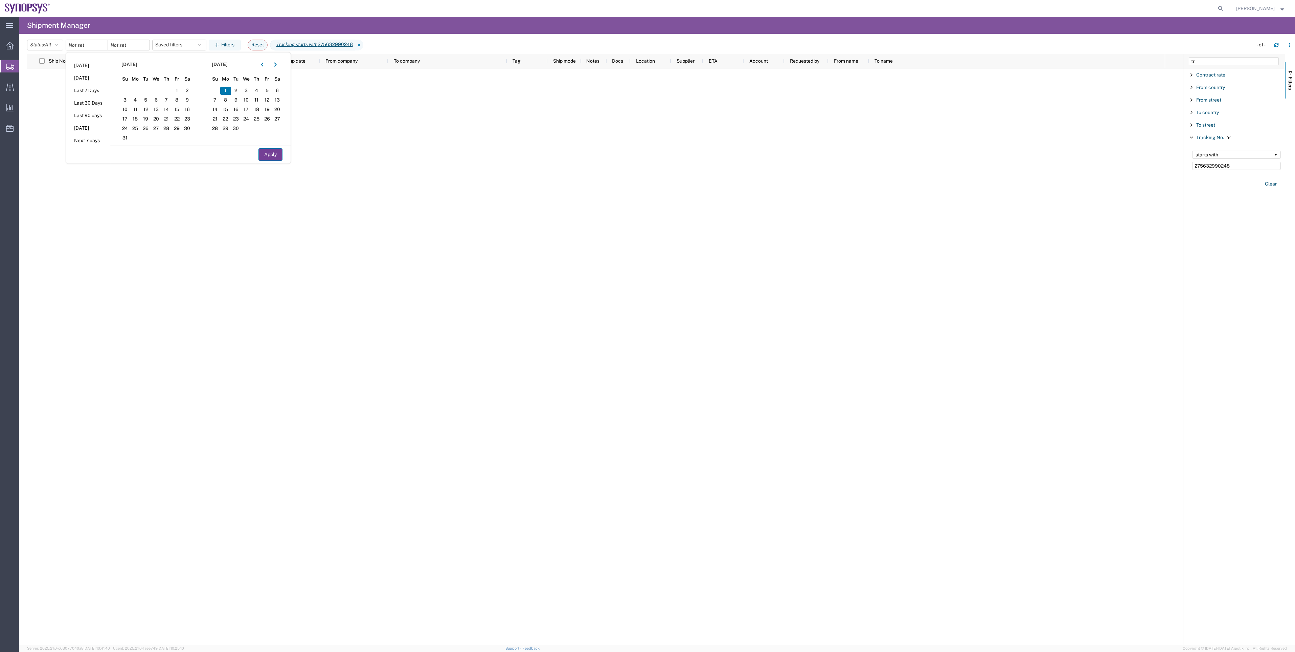
click at [267, 156] on button "Apply" at bounding box center [271, 154] width 24 height 13
type input "[DATE]"
